Goal: Browse casually

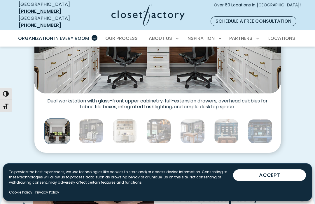
scroll to position [285, 0]
click at [92, 128] on img "Thumbnail Gallery" at bounding box center [91, 132] width 24 height 24
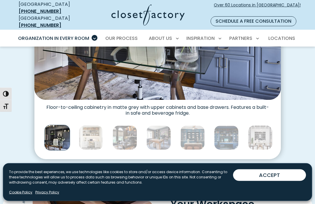
scroll to position [279, 0]
click at [88, 132] on img "Thumbnail Gallery" at bounding box center [91, 138] width 24 height 24
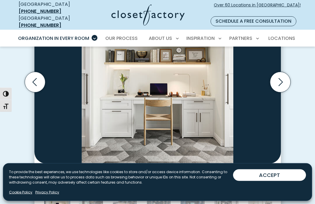
scroll to position [215, 0]
click at [281, 79] on icon "Next slide" at bounding box center [280, 82] width 20 height 20
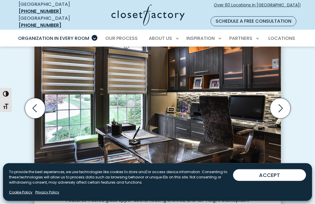
scroll to position [189, 0]
click at [279, 108] on icon "Next slide" at bounding box center [280, 108] width 20 height 20
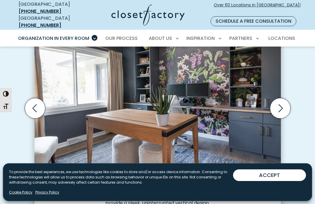
click at [285, 103] on icon "Next slide" at bounding box center [280, 108] width 20 height 20
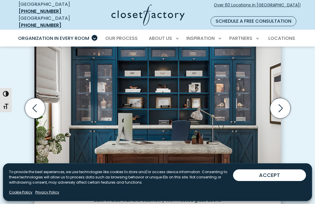
click at [284, 106] on icon "Next slide" at bounding box center [280, 108] width 20 height 20
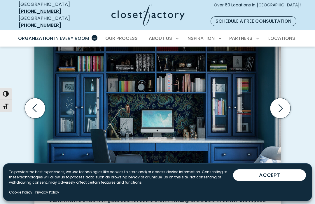
click at [285, 106] on icon "Next slide" at bounding box center [280, 108] width 20 height 20
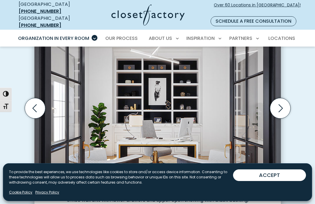
click at [36, 105] on icon "Previous slide" at bounding box center [34, 108] width 4 height 8
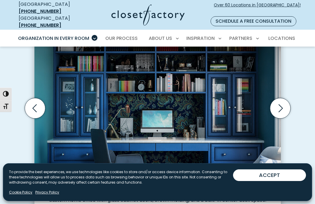
click at [282, 102] on icon "Next slide" at bounding box center [280, 108] width 20 height 20
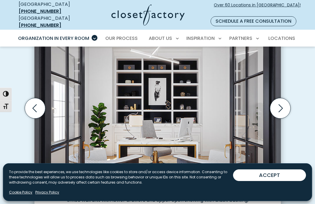
click at [282, 106] on icon "Next slide" at bounding box center [280, 108] width 20 height 20
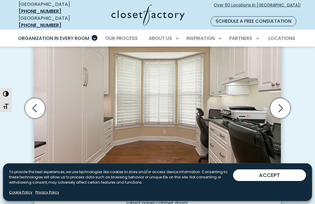
click at [284, 106] on icon "Next slide" at bounding box center [280, 108] width 20 height 20
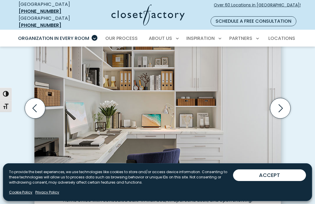
click at [287, 101] on icon "Next slide" at bounding box center [280, 108] width 20 height 20
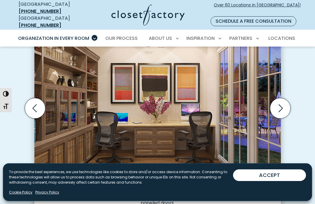
click at [286, 105] on icon "Next slide" at bounding box center [280, 108] width 20 height 20
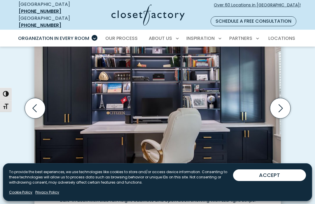
click at [287, 104] on icon "Next slide" at bounding box center [280, 108] width 20 height 20
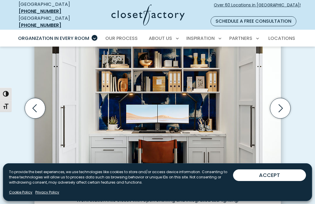
click at [284, 101] on icon "Next slide" at bounding box center [280, 108] width 20 height 20
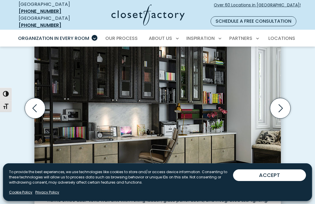
click at [282, 101] on icon "Next slide" at bounding box center [280, 108] width 20 height 20
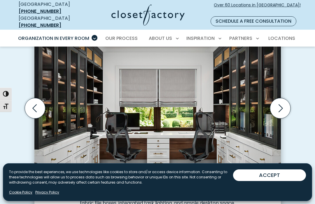
click at [289, 106] on icon "Next slide" at bounding box center [280, 108] width 20 height 20
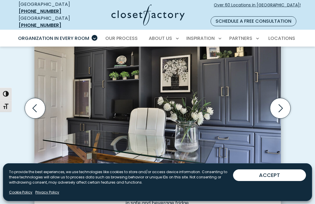
click at [288, 103] on icon "Next slide" at bounding box center [280, 108] width 20 height 20
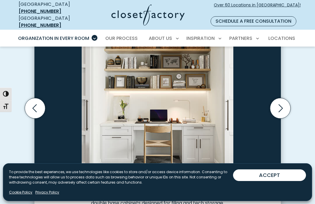
click at [286, 105] on icon "Next slide" at bounding box center [280, 108] width 20 height 20
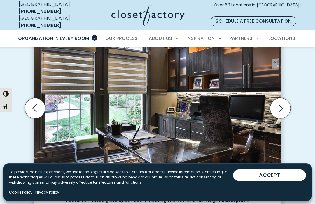
click at [283, 104] on icon "Next slide" at bounding box center [280, 108] width 20 height 20
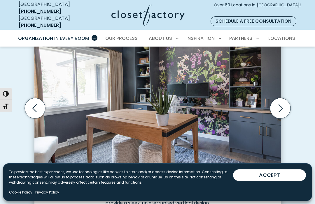
click at [285, 103] on icon "Next slide" at bounding box center [280, 108] width 20 height 20
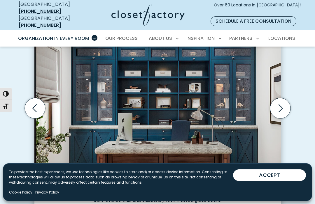
click at [284, 107] on icon "Next slide" at bounding box center [280, 108] width 20 height 20
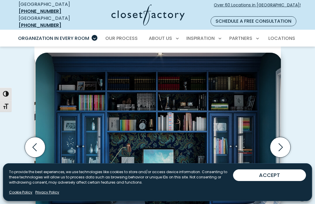
scroll to position [150, 0]
